Goal: Task Accomplishment & Management: Use online tool/utility

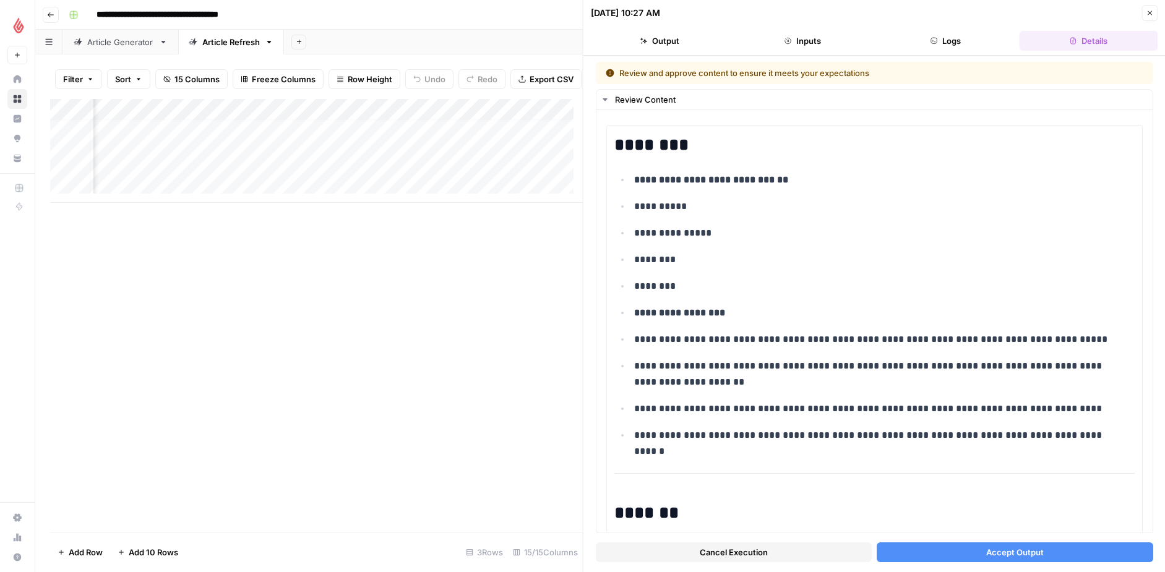
click at [1147, 13] on icon "button" at bounding box center [1148, 12] width 7 height 7
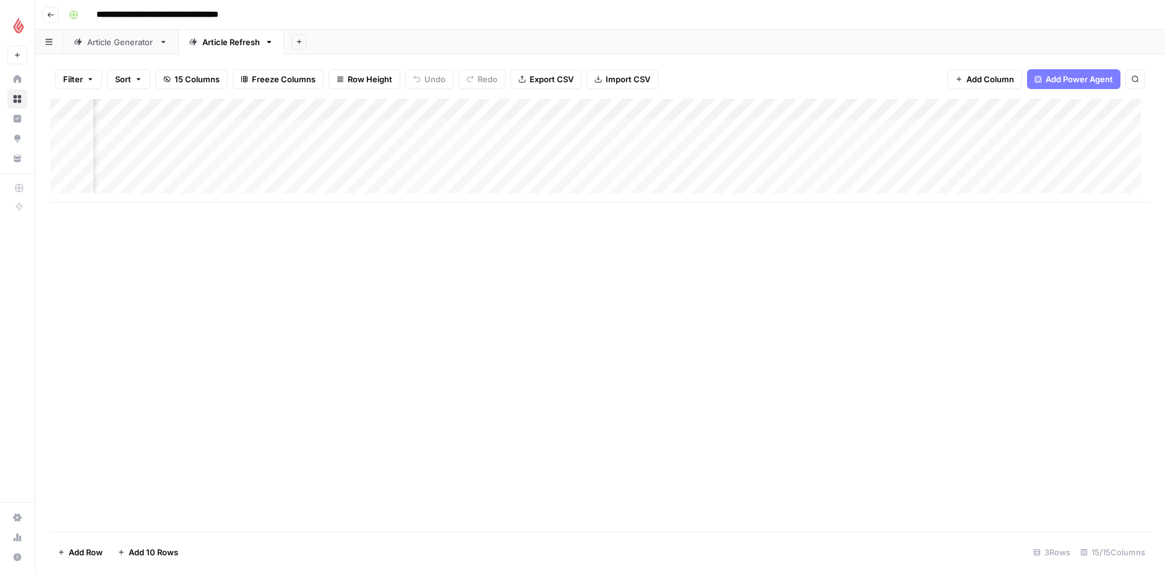
scroll to position [0, 602]
click at [743, 150] on div "Add Column" at bounding box center [600, 151] width 1100 height 104
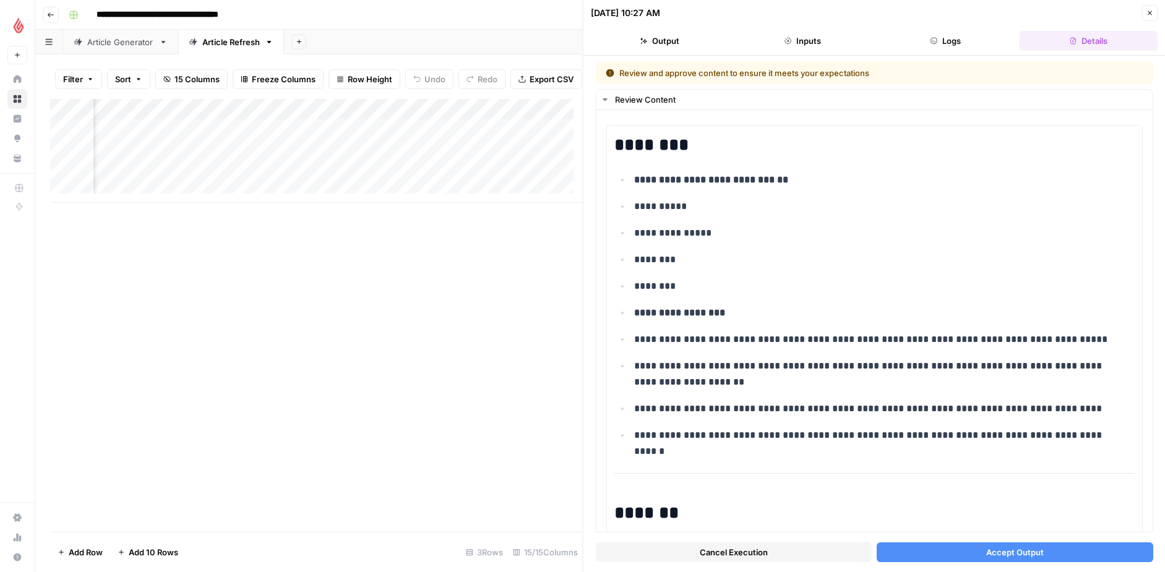
click at [939, 547] on button "Accept Output" at bounding box center [1014, 552] width 276 height 20
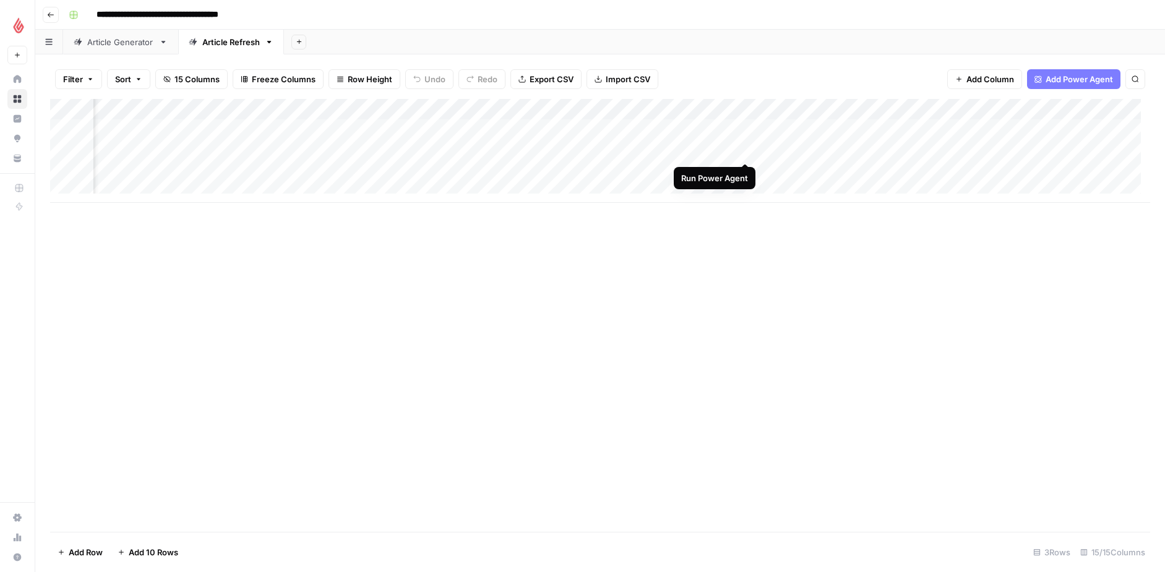
click at [742, 152] on div "Add Column" at bounding box center [600, 151] width 1100 height 104
click at [746, 151] on div "Add Column" at bounding box center [600, 151] width 1100 height 104
click at [745, 150] on div "Close" at bounding box center [874, 286] width 583 height 572
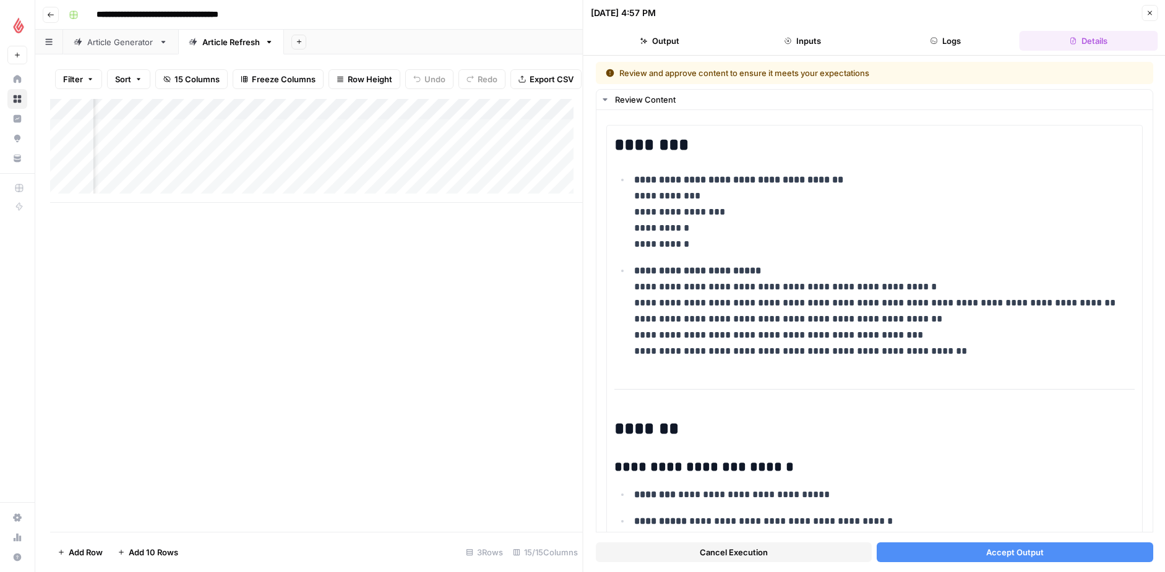
click at [1144, 12] on button "Close" at bounding box center [1149, 13] width 16 height 16
